Goal: Task Accomplishment & Management: Use online tool/utility

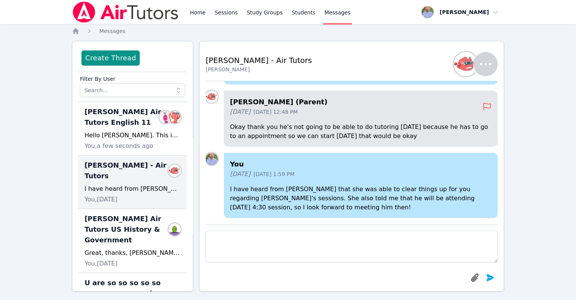
click at [119, 13] on img at bounding box center [125, 12] width 107 height 21
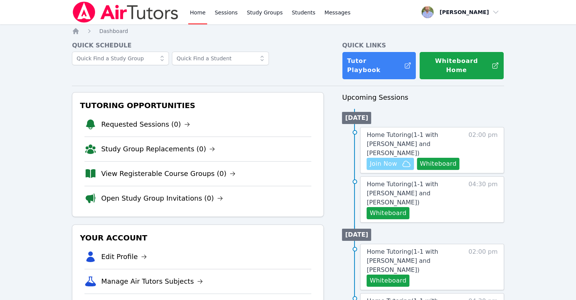
click at [388, 159] on span "Join Now" at bounding box center [383, 163] width 27 height 9
click at [333, 12] on span "Messages" at bounding box center [339, 13] width 29 height 8
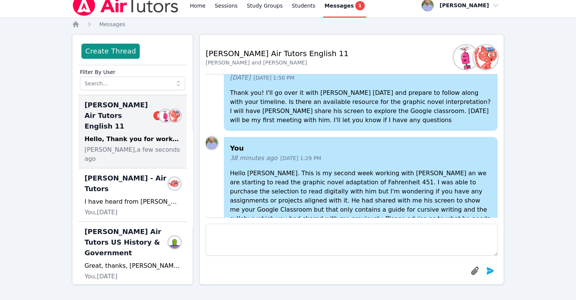
scroll to position [-114, 0]
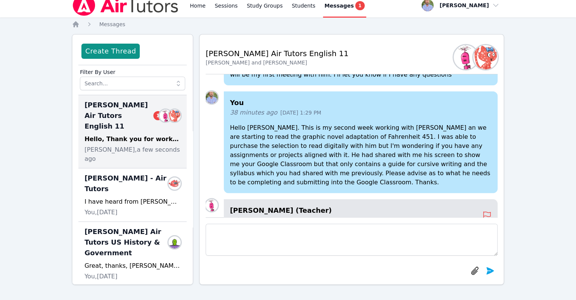
drag, startPoint x: 406, startPoint y: 151, endPoint x: 297, endPoint y: 135, distance: 110.3
click at [297, 135] on p "Hello [PERSON_NAME]. This is my second week working with [PERSON_NAME] an we ar…" at bounding box center [361, 155] width 262 height 64
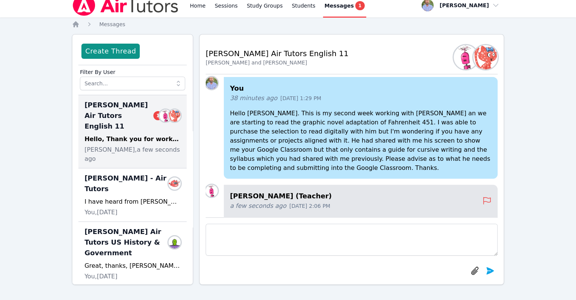
scroll to position [-38, 0]
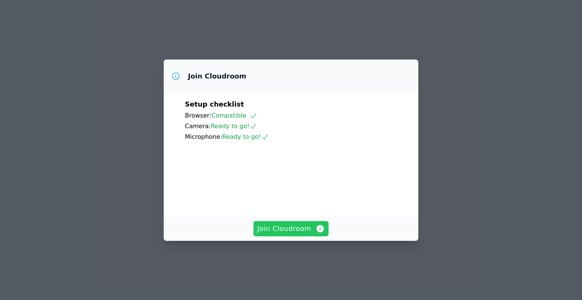
click at [292, 234] on span "Join Cloudroom" at bounding box center [291, 228] width 68 height 11
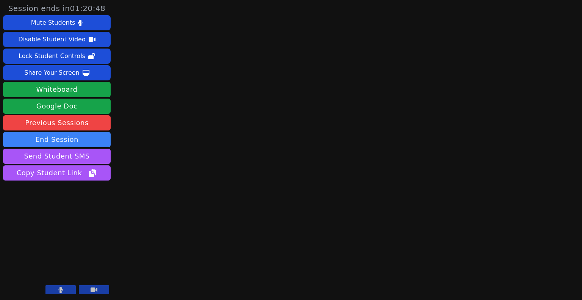
click at [64, 287] on button at bounding box center [60, 289] width 30 height 9
click at [56, 289] on button at bounding box center [60, 289] width 30 height 9
click at [86, 294] on button at bounding box center [94, 289] width 30 height 9
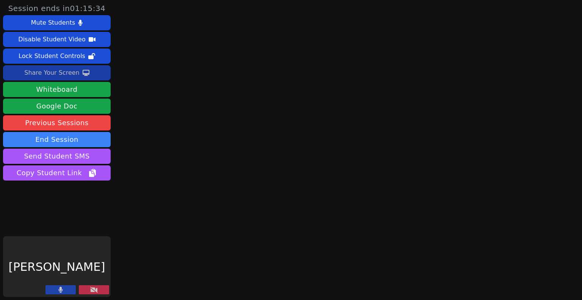
click at [72, 71] on div "Share Your Screen" at bounding box center [51, 73] width 55 height 12
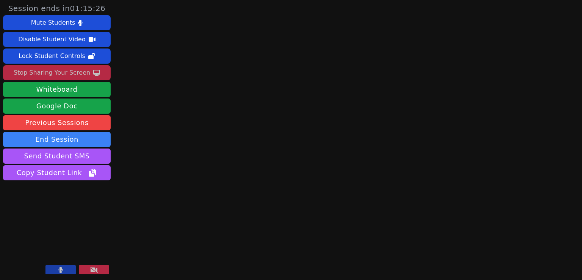
click at [56, 272] on button at bounding box center [60, 269] width 30 height 9
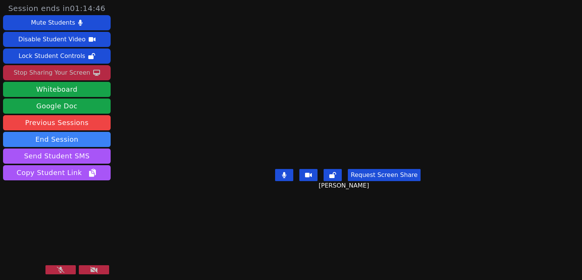
click at [83, 271] on button at bounding box center [94, 269] width 30 height 9
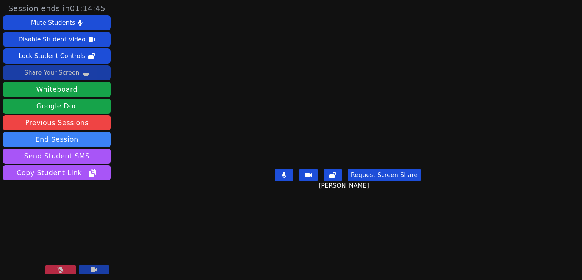
click at [69, 270] on button at bounding box center [60, 269] width 30 height 9
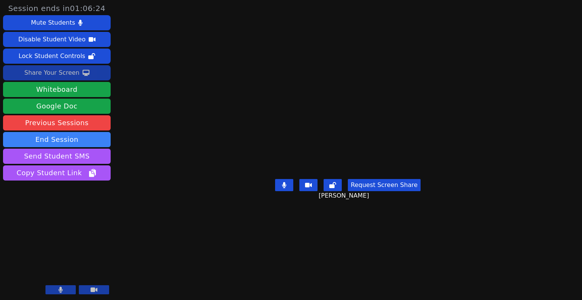
click at [59, 71] on div "Share Your Screen" at bounding box center [51, 73] width 55 height 12
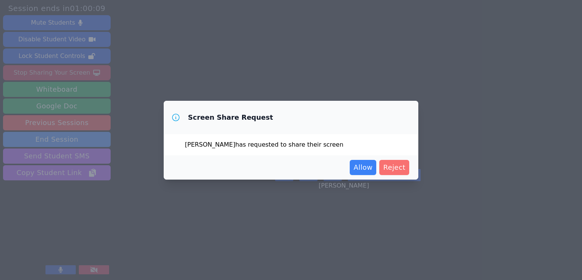
click at [394, 172] on button "Reject" at bounding box center [394, 167] width 30 height 15
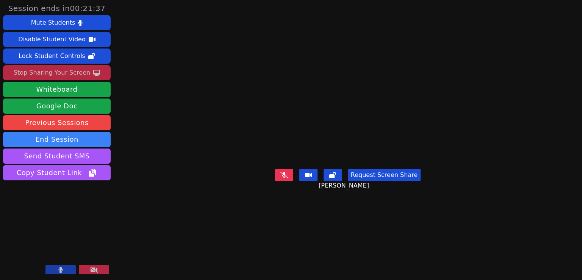
click at [101, 267] on button at bounding box center [94, 269] width 30 height 9
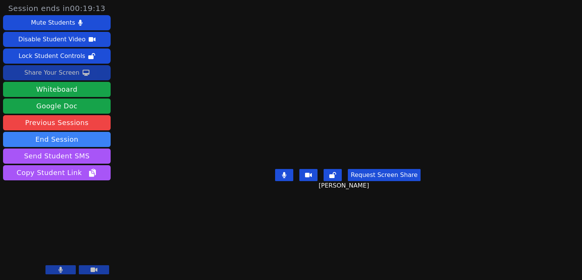
click at [62, 71] on div "Share Your Screen" at bounding box center [51, 73] width 55 height 12
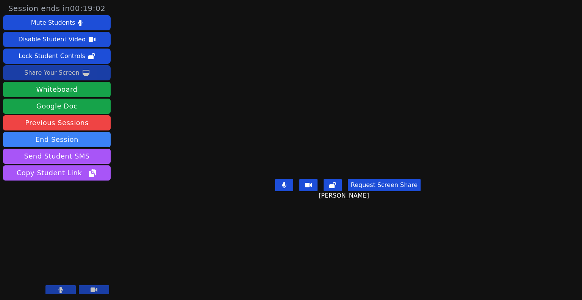
click at [69, 71] on div "Share Your Screen" at bounding box center [51, 73] width 55 height 12
click at [60, 73] on div "Share Your Screen" at bounding box center [51, 73] width 55 height 12
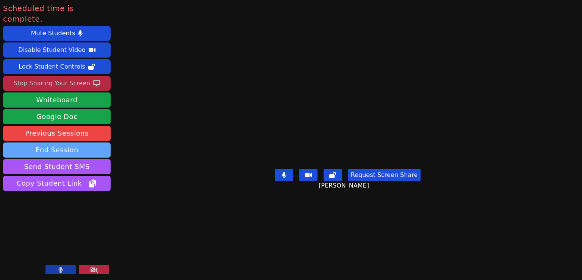
click at [64, 142] on button "End Session" at bounding box center [57, 149] width 108 height 15
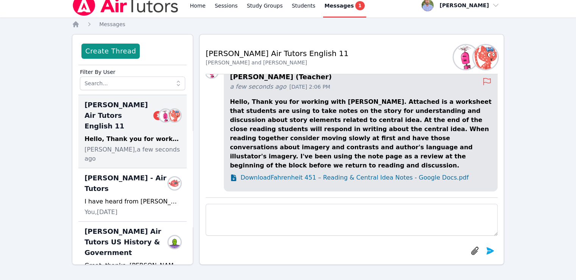
scroll to position [-58, 0]
